Goal: Task Accomplishment & Management: Use online tool/utility

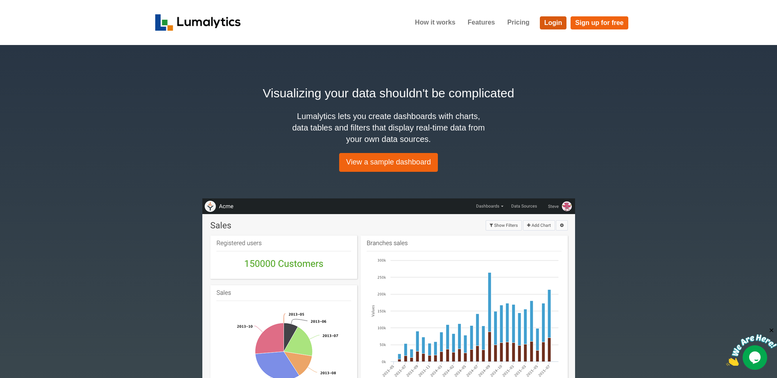
click at [546, 23] on link "Login" at bounding box center [553, 22] width 27 height 13
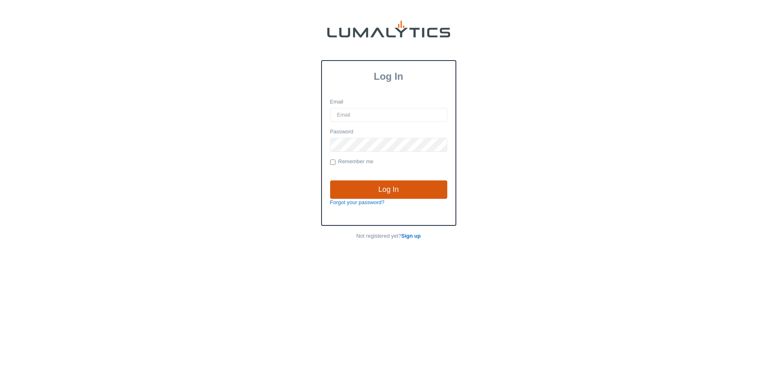
type input "brozema@valleytruckparts.com"
click at [374, 189] on input "Log In" at bounding box center [388, 190] width 117 height 19
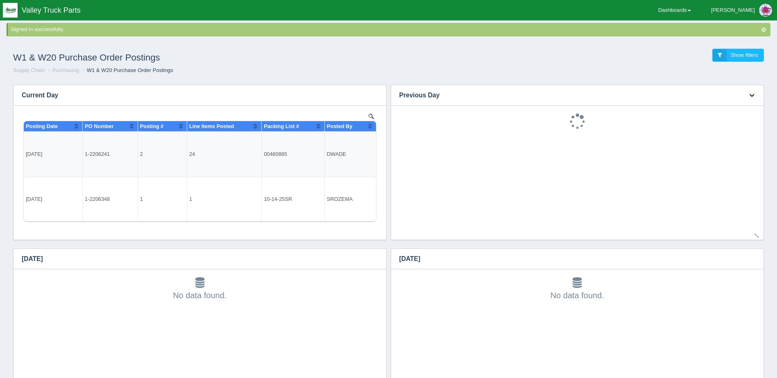
click at [752, 95] on icon "button" at bounding box center [751, 95] width 5 height 5
click at [730, 108] on link "Download CSV" at bounding box center [725, 108] width 66 height 12
